Goal: Task Accomplishment & Management: Complete application form

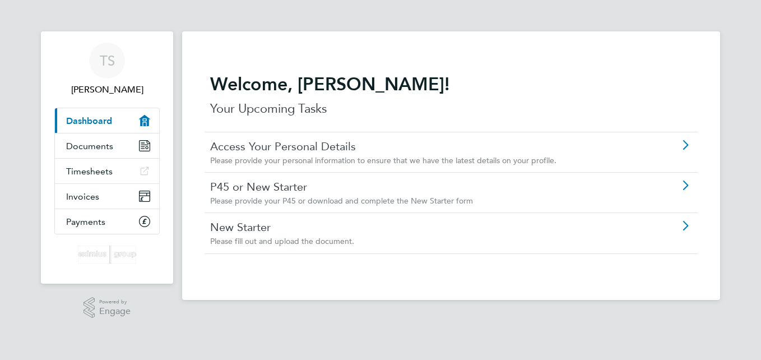
click at [249, 189] on link "P45 or New Starter" at bounding box center [419, 186] width 419 height 15
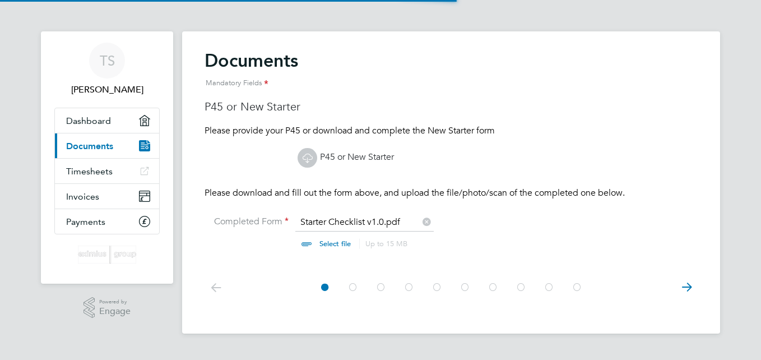
scroll to position [15, 139]
click at [328, 242] on input "file" at bounding box center [346, 233] width 176 height 34
click at [327, 242] on input "file" at bounding box center [346, 233] width 176 height 34
type input "C:\fakepath\Starter form 1-combined copy.pdf"
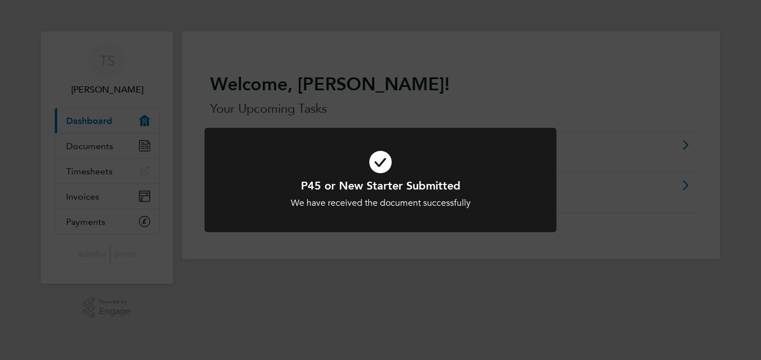
click at [372, 114] on div "P45 or New Starter Submitted We have received the document successfully Cancel …" at bounding box center [380, 180] width 761 height 360
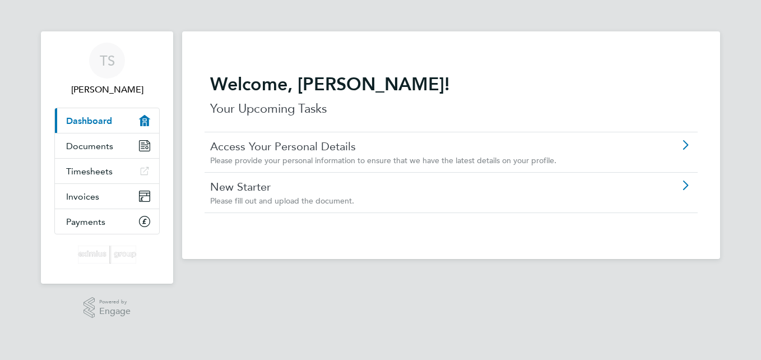
click at [253, 187] on link "New Starter" at bounding box center [419, 186] width 419 height 15
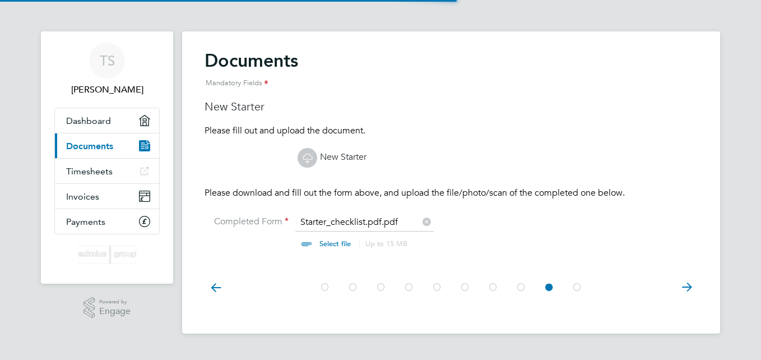
scroll to position [15, 139]
click at [324, 153] on link "New Starter" at bounding box center [332, 156] width 69 height 11
